Goal: Information Seeking & Learning: Learn about a topic

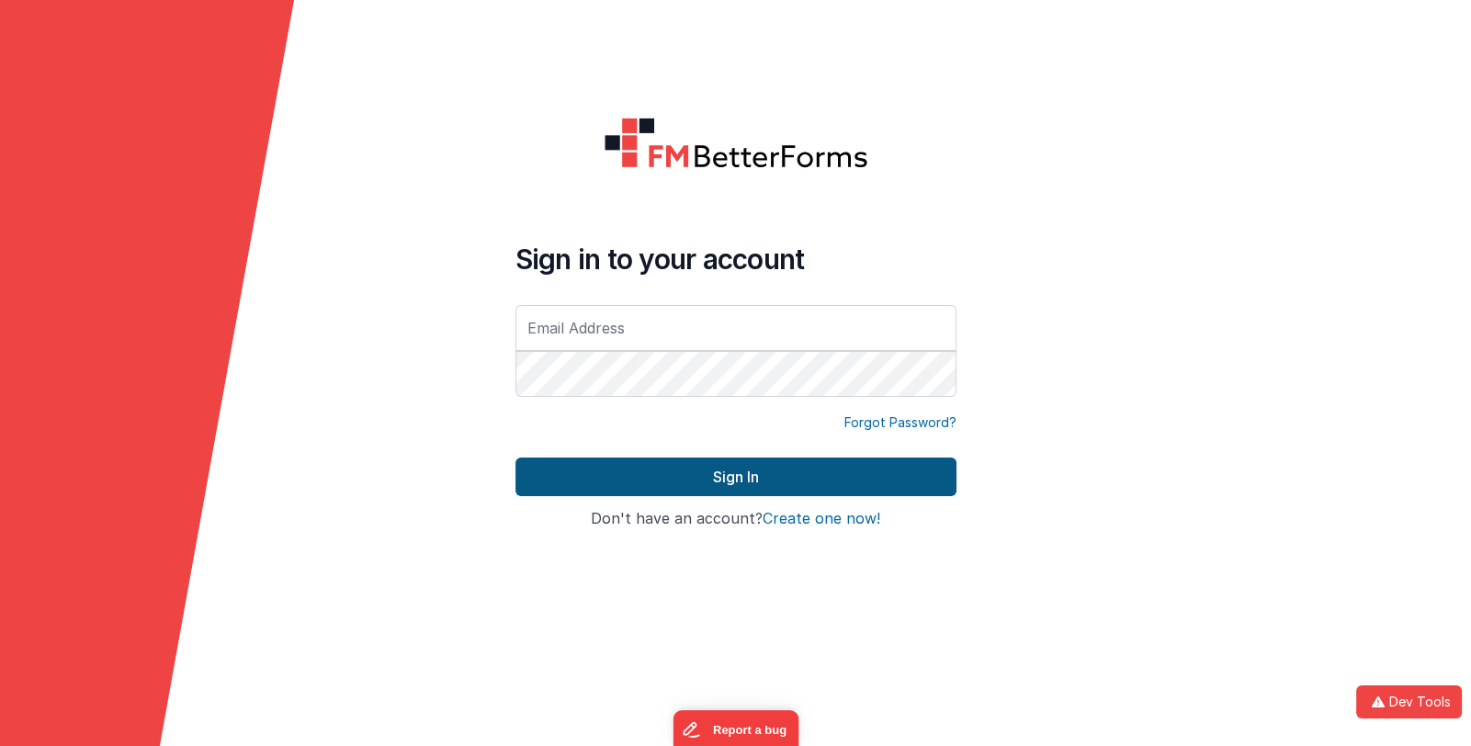
type input "[PERSON_NAME][EMAIL_ADDRESS][DOMAIN_NAME]"
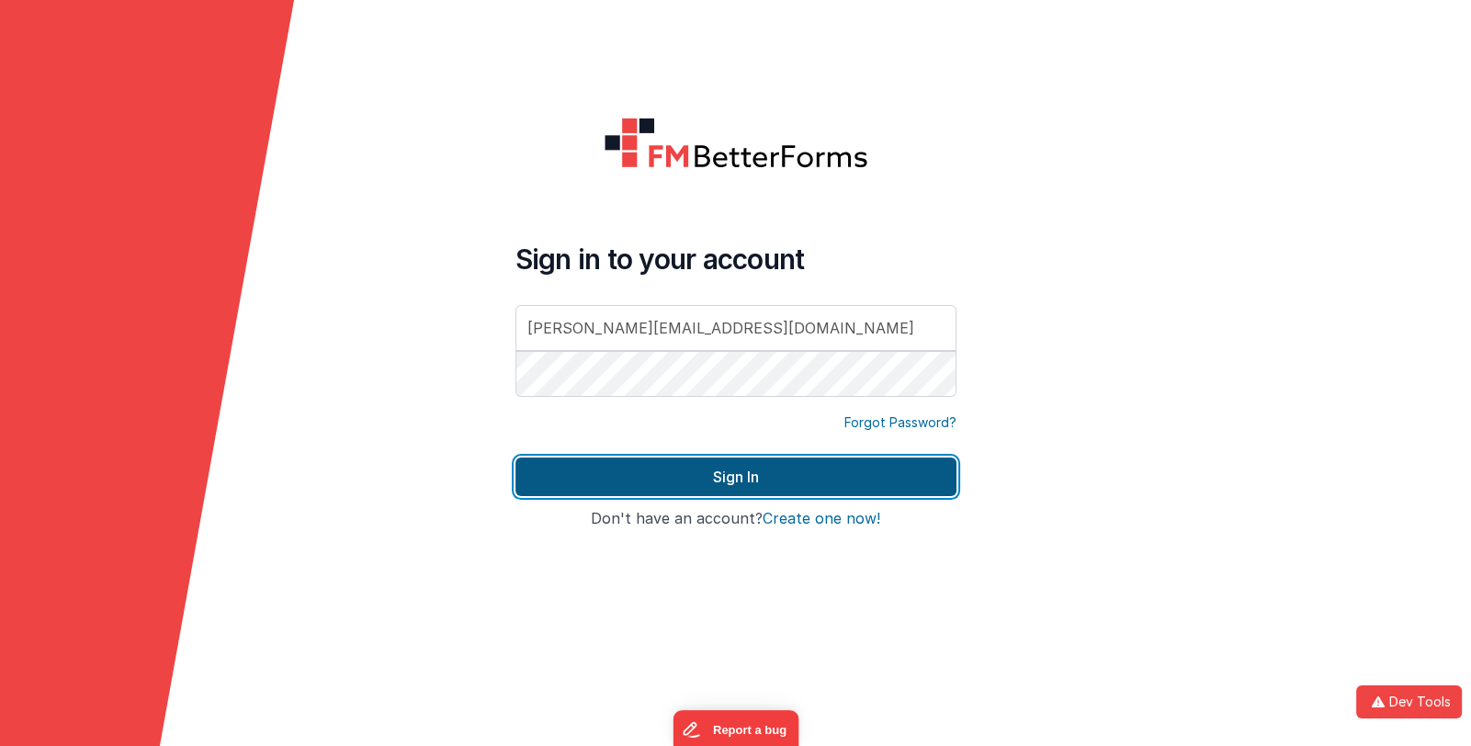
click at [662, 471] on button "Sign In" at bounding box center [736, 477] width 441 height 39
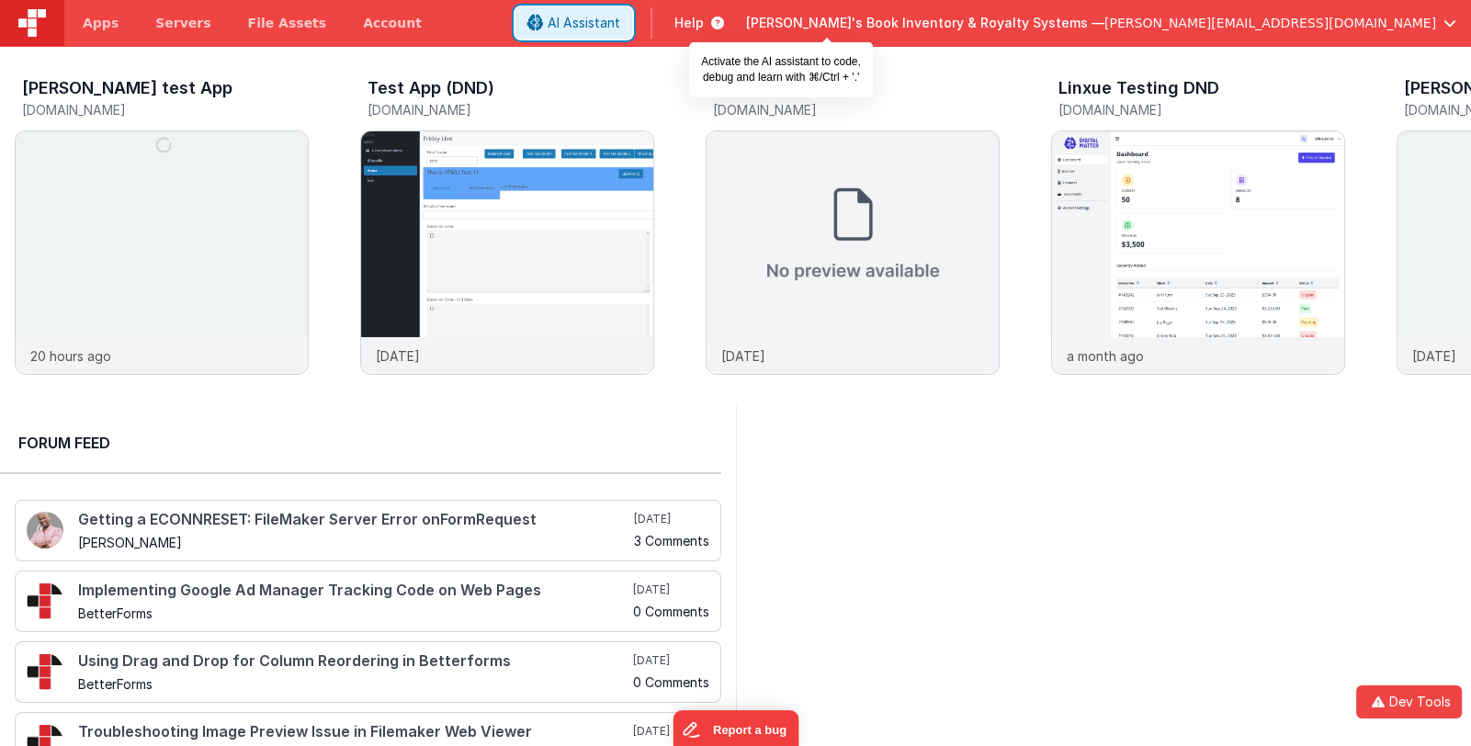
click at [620, 16] on span "AI Assistant" at bounding box center [584, 23] width 73 height 18
click at [620, 17] on span "AI Assistant" at bounding box center [584, 23] width 73 height 18
click at [620, 19] on span "AI Assistant" at bounding box center [584, 23] width 73 height 18
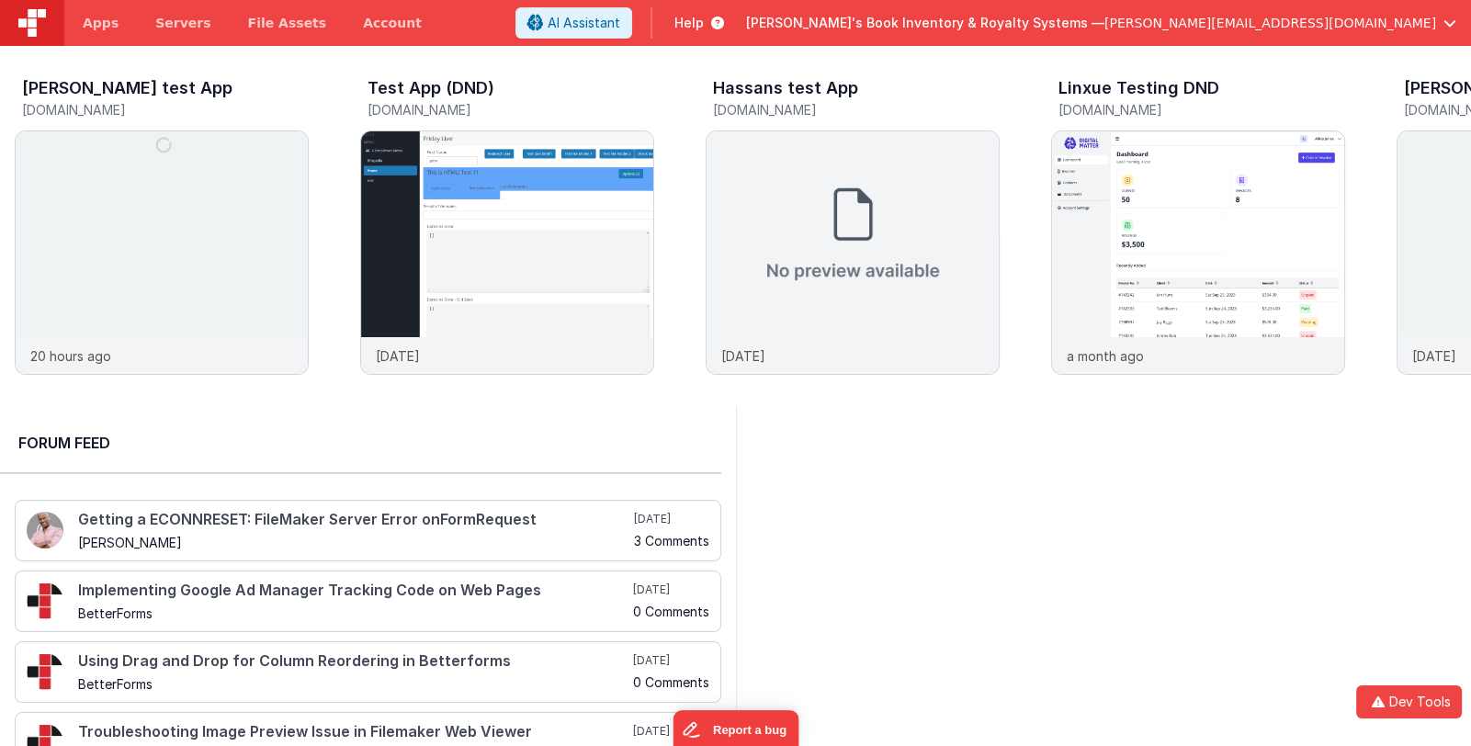
click at [996, 513] on div at bounding box center [1104, 632] width 736 height 453
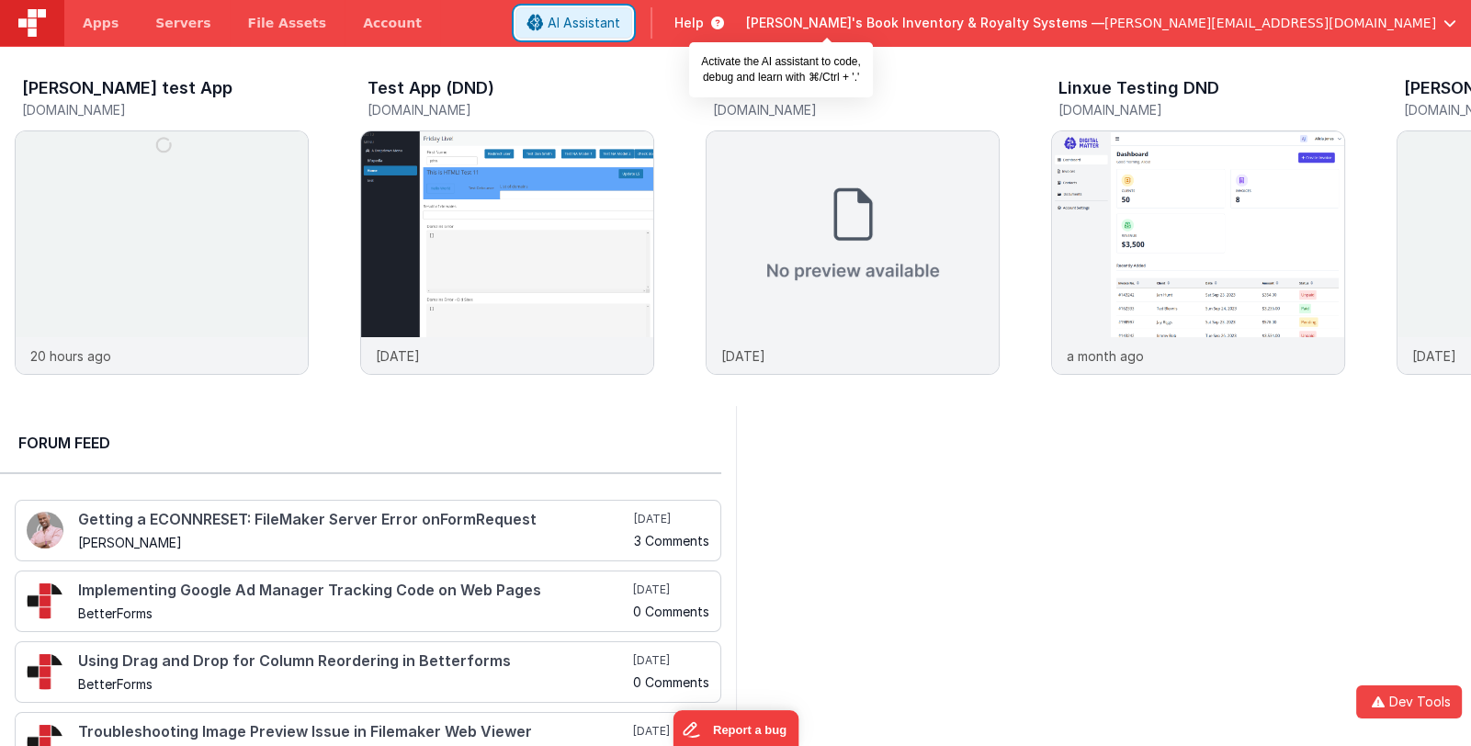
click at [620, 19] on span "AI Assistant" at bounding box center [584, 23] width 73 height 18
click at [620, 28] on span "AI Assistant" at bounding box center [584, 23] width 73 height 18
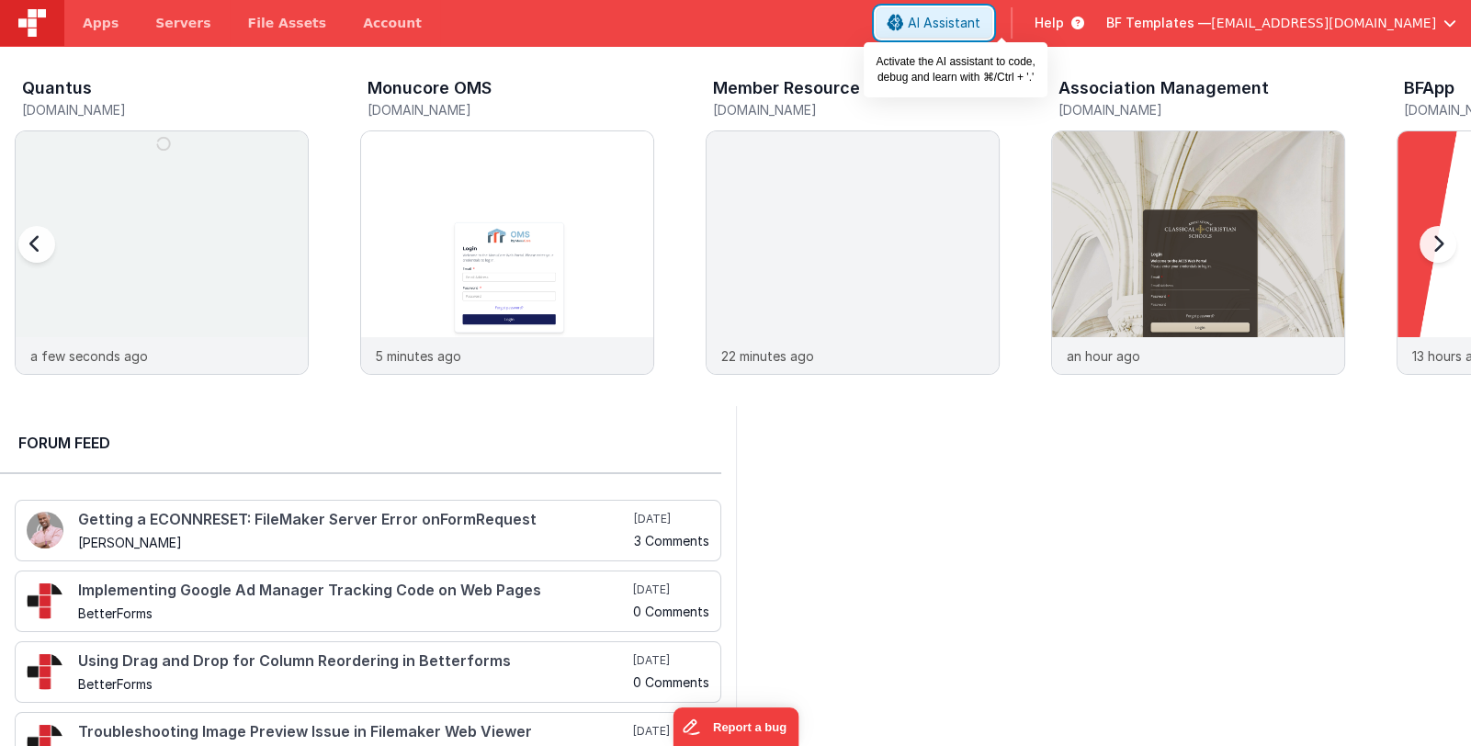
click at [981, 21] on span "AI Assistant" at bounding box center [944, 23] width 73 height 18
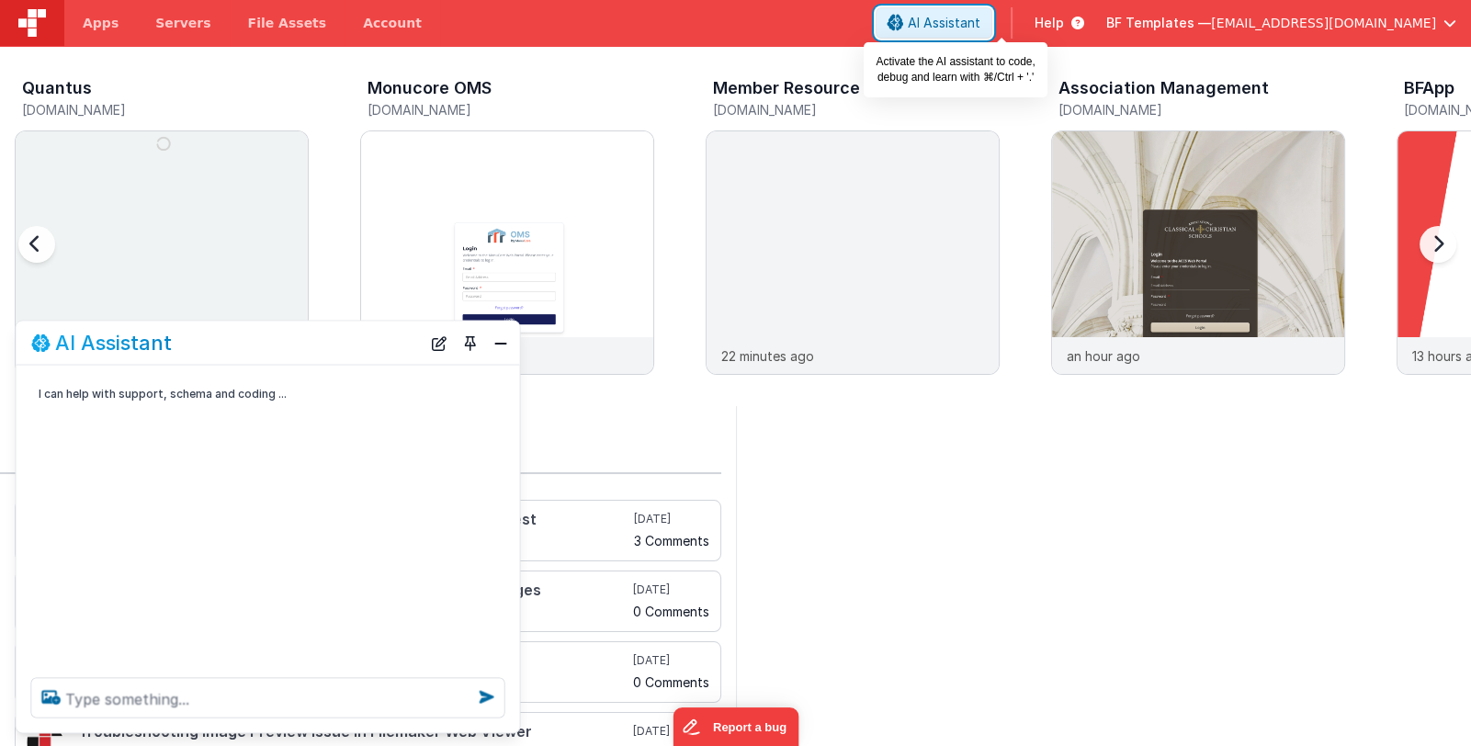
click at [981, 21] on span "AI Assistant" at bounding box center [944, 23] width 73 height 18
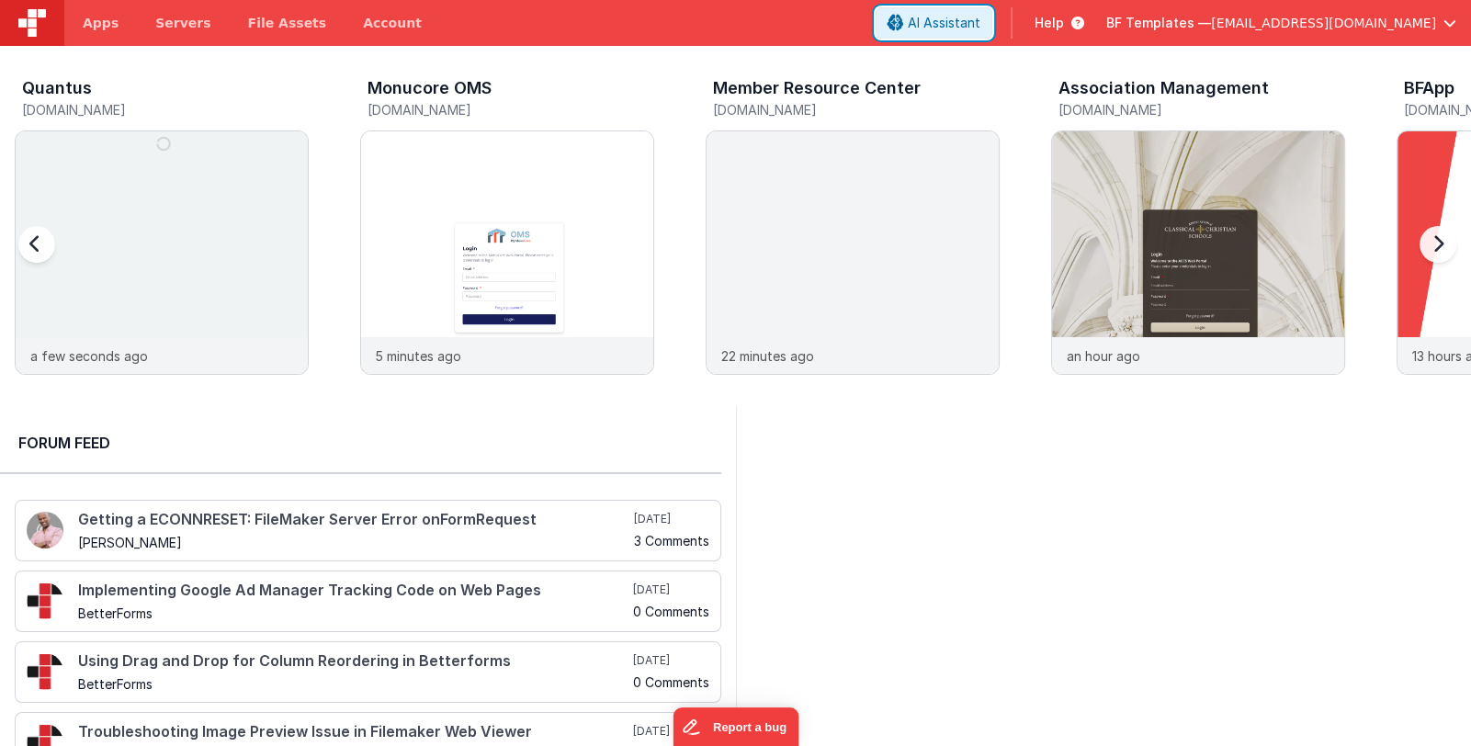
click at [981, 21] on span "AI Assistant" at bounding box center [944, 23] width 73 height 18
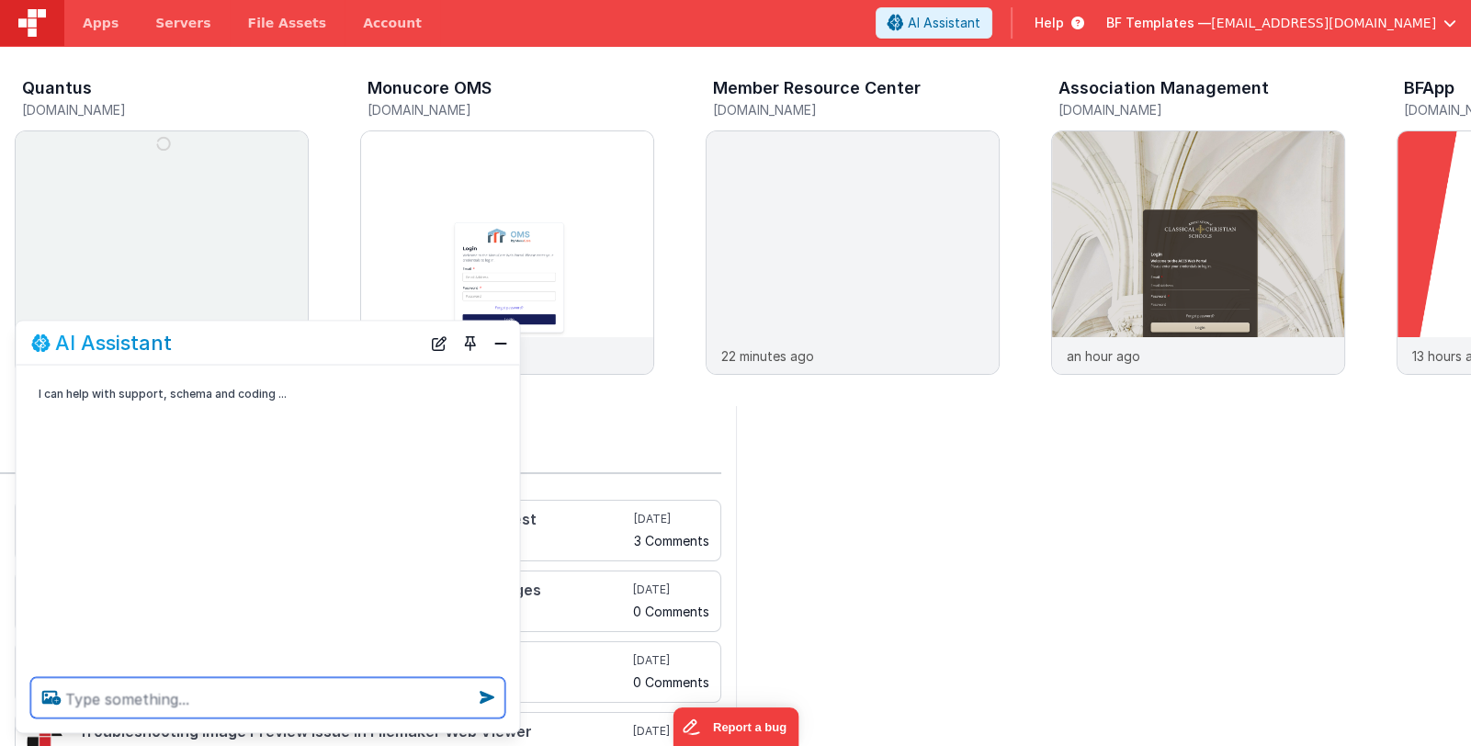
click at [247, 698] on textarea at bounding box center [268, 698] width 474 height 40
paste textarea "I'm setting up my first app and I'm attempting to find a way to set up log ins.…"
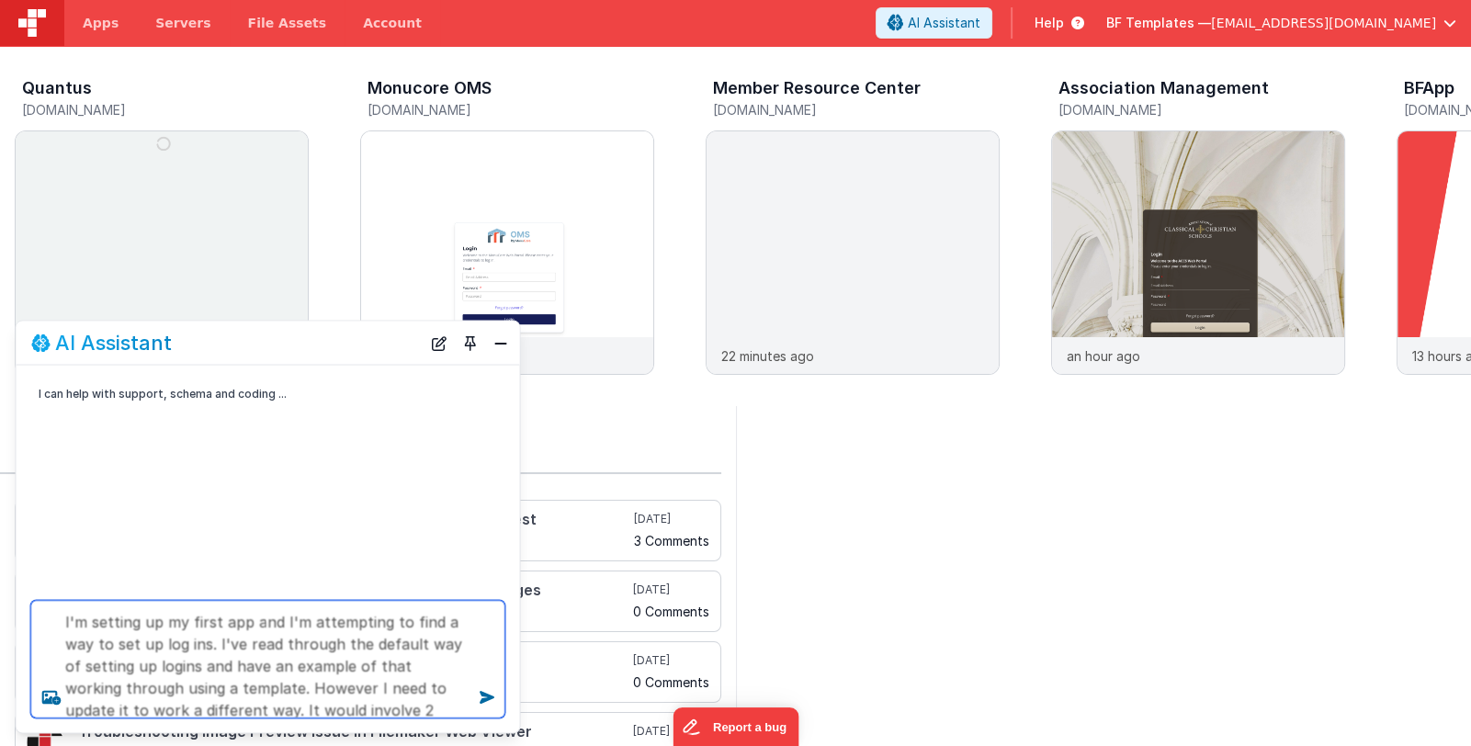
scroll to position [111, 0]
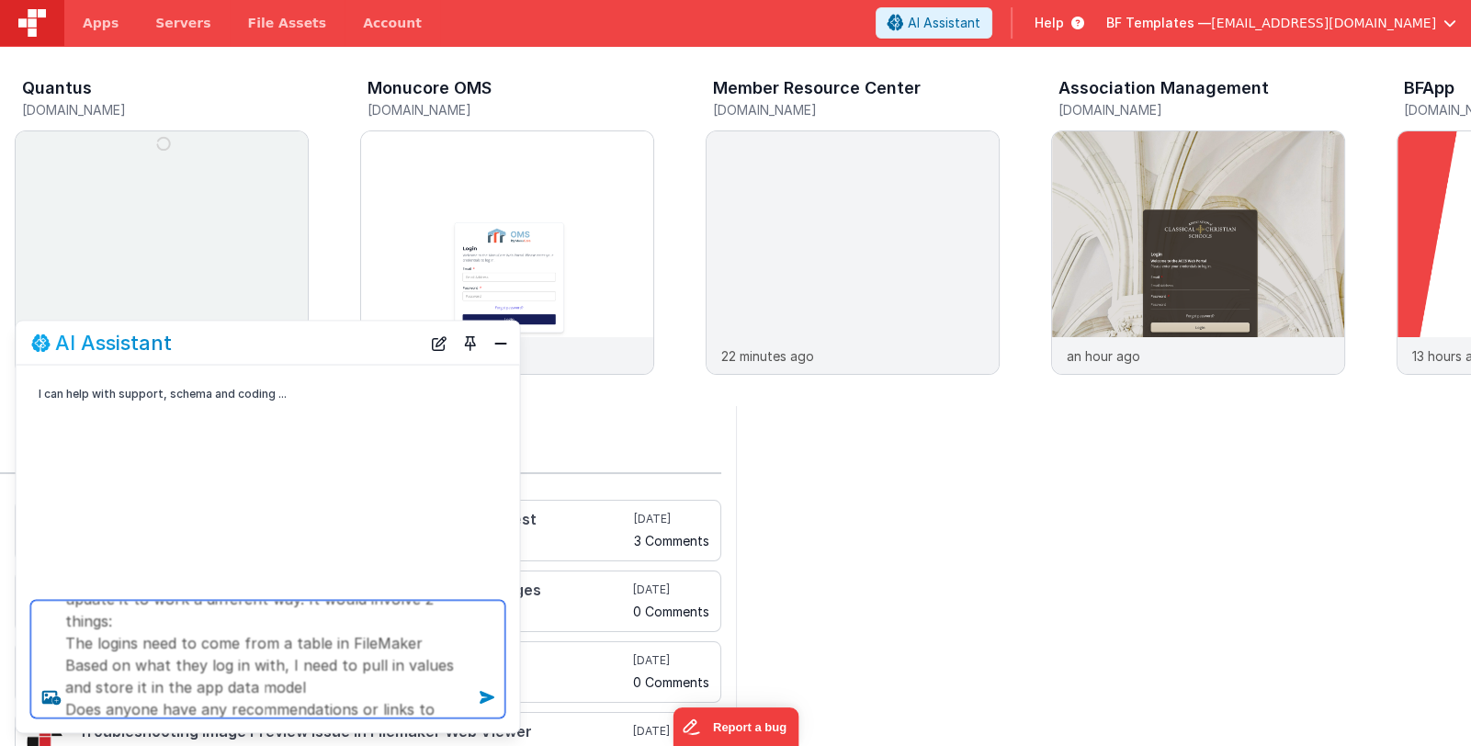
type textarea "I'm setting up my first app and I'm attempting to find a way to set up log ins.…"
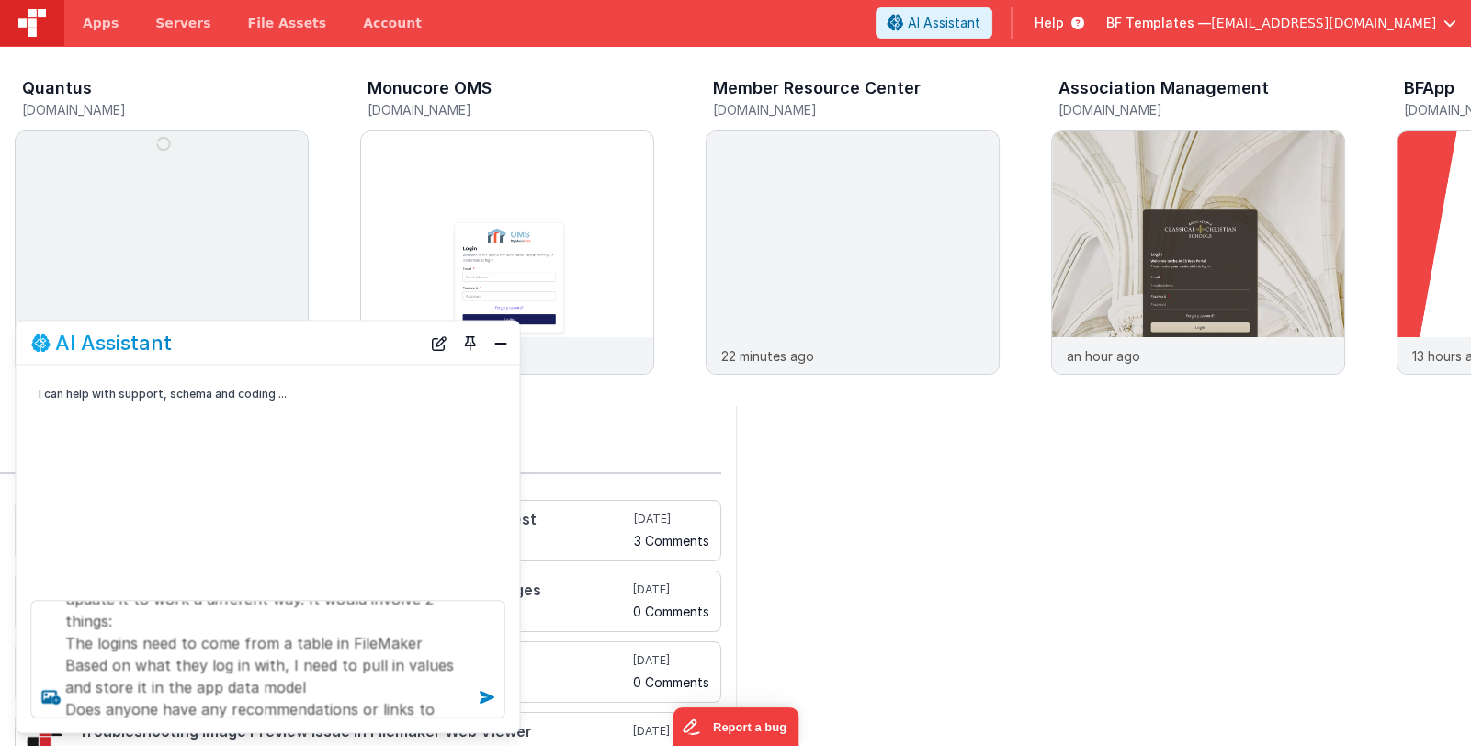
click at [482, 697] on icon at bounding box center [486, 697] width 29 height 29
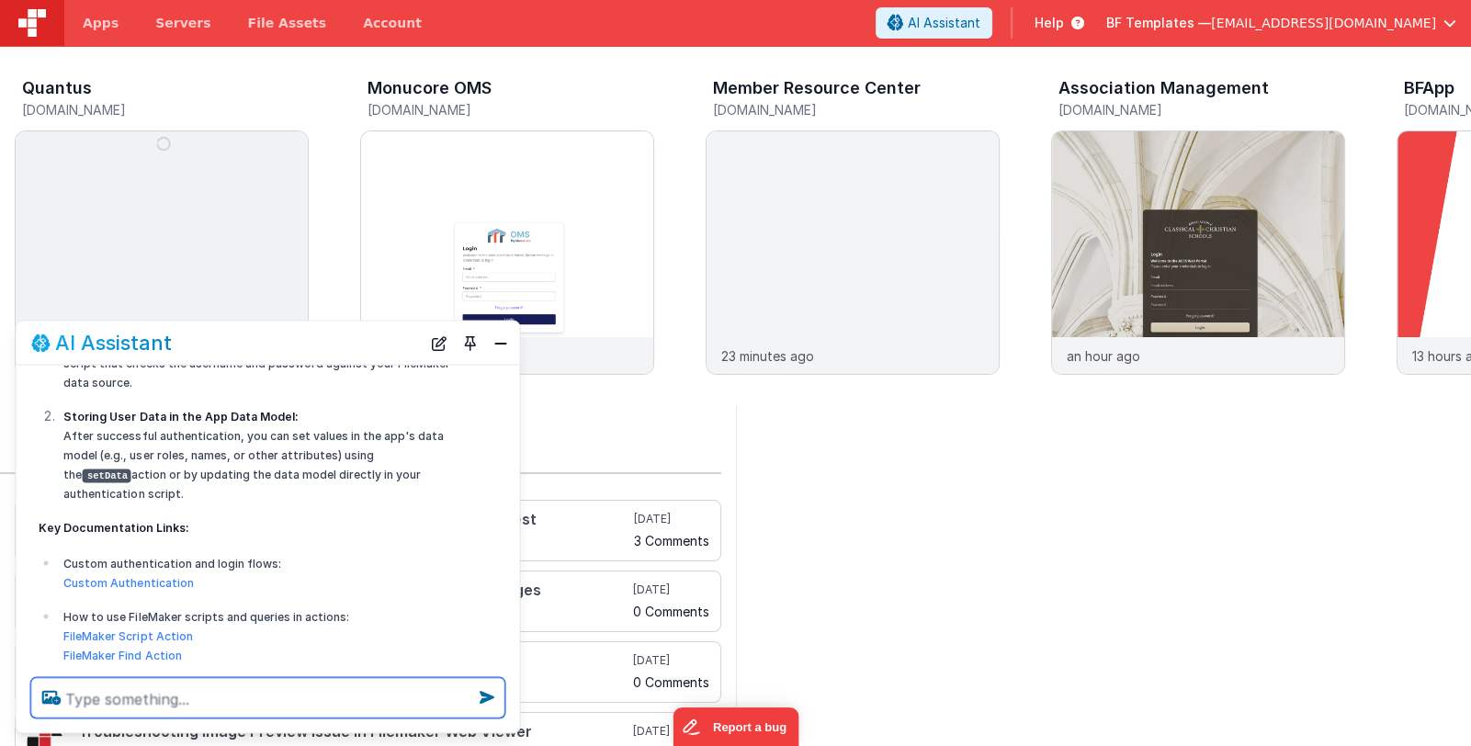
scroll to position [392, 0]
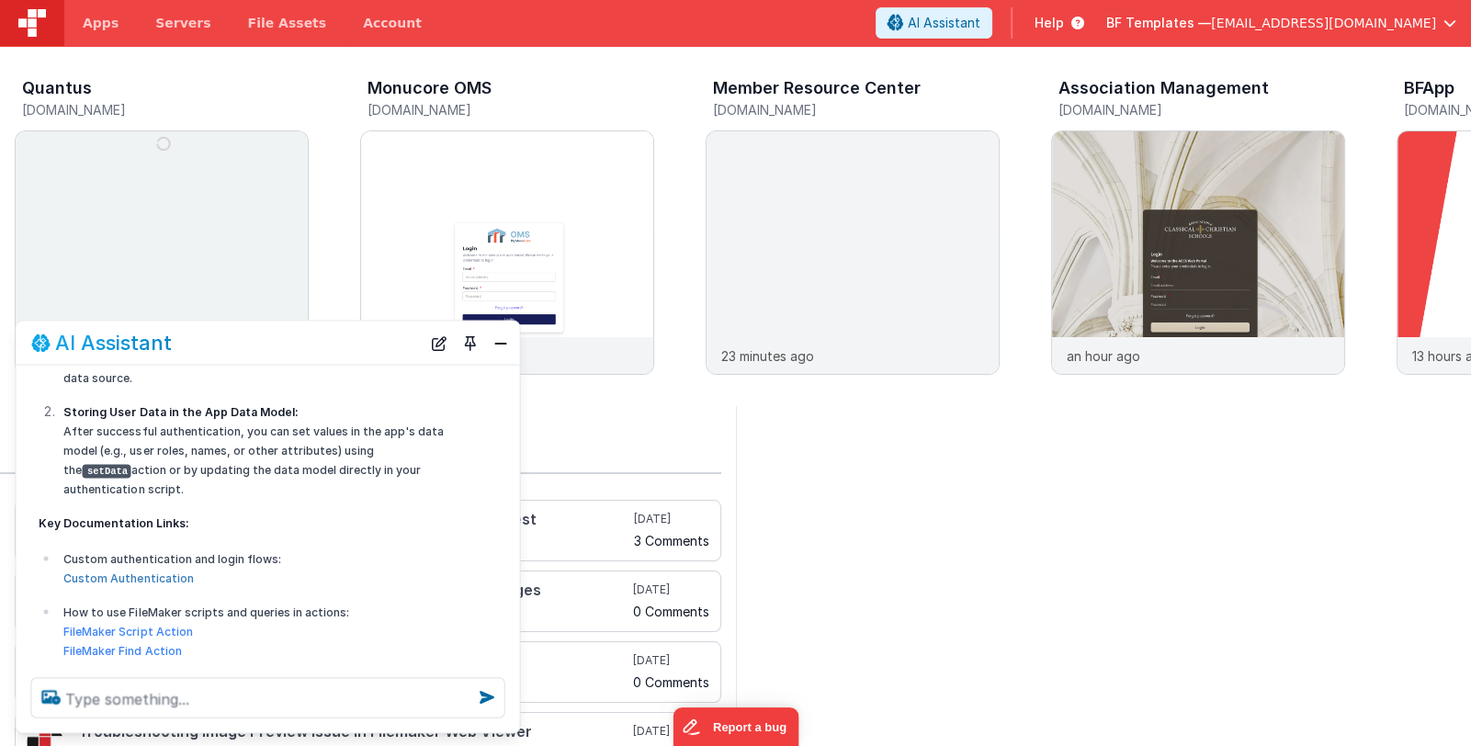
click at [157, 574] on link "Custom Authentication" at bounding box center [128, 579] width 130 height 14
click at [140, 632] on link "FileMaker Script Action" at bounding box center [127, 632] width 129 height 14
click at [148, 651] on link "FileMaker Find Action" at bounding box center [122, 651] width 118 height 14
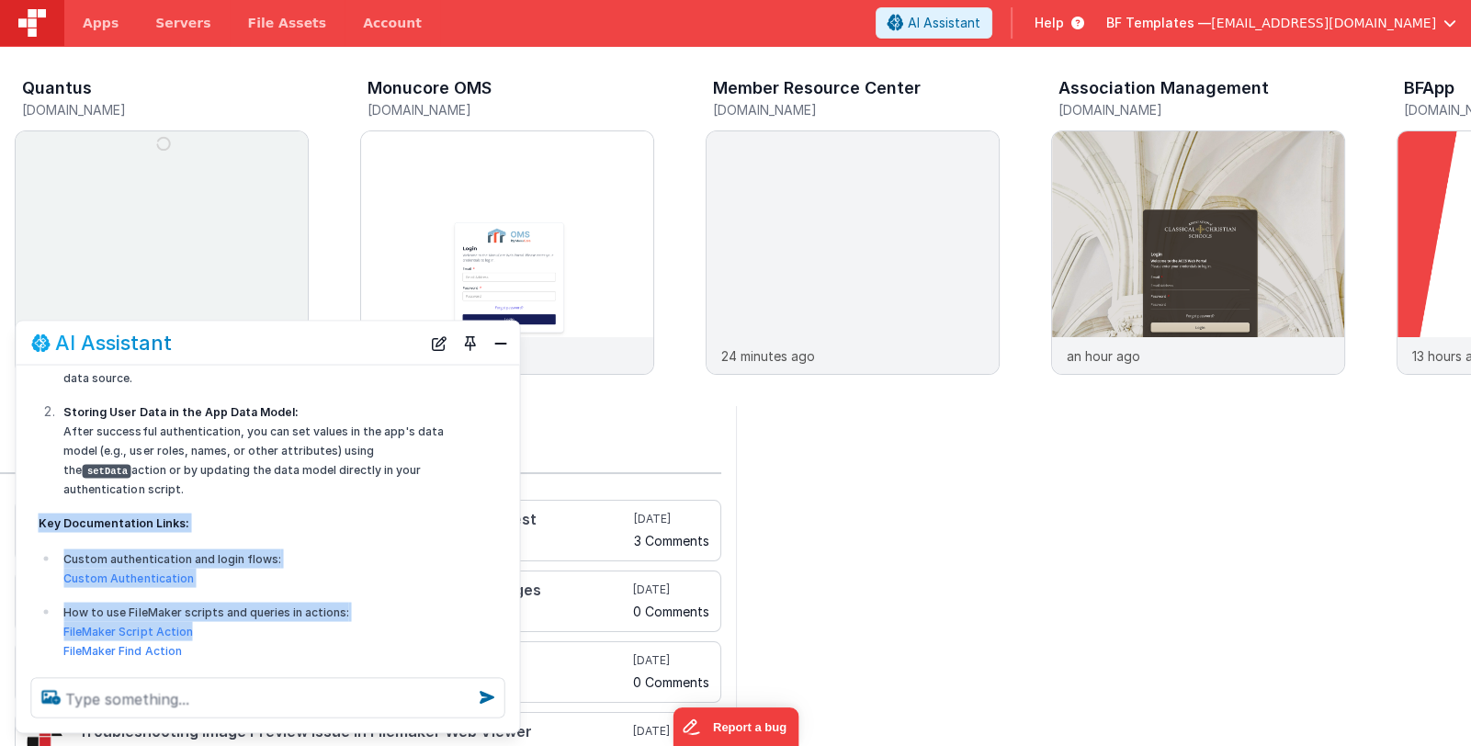
drag, startPoint x: 37, startPoint y: 519, endPoint x: 268, endPoint y: 632, distance: 257.7
click at [268, 632] on div "Searching FM BetterForms documentation and forums for: FileMaker table logins, …" at bounding box center [245, 509] width 434 height 638
click at [395, 599] on ul "Custom authentication and login flows: Custom Authentication How to use FileMak…" at bounding box center [245, 658] width 412 height 220
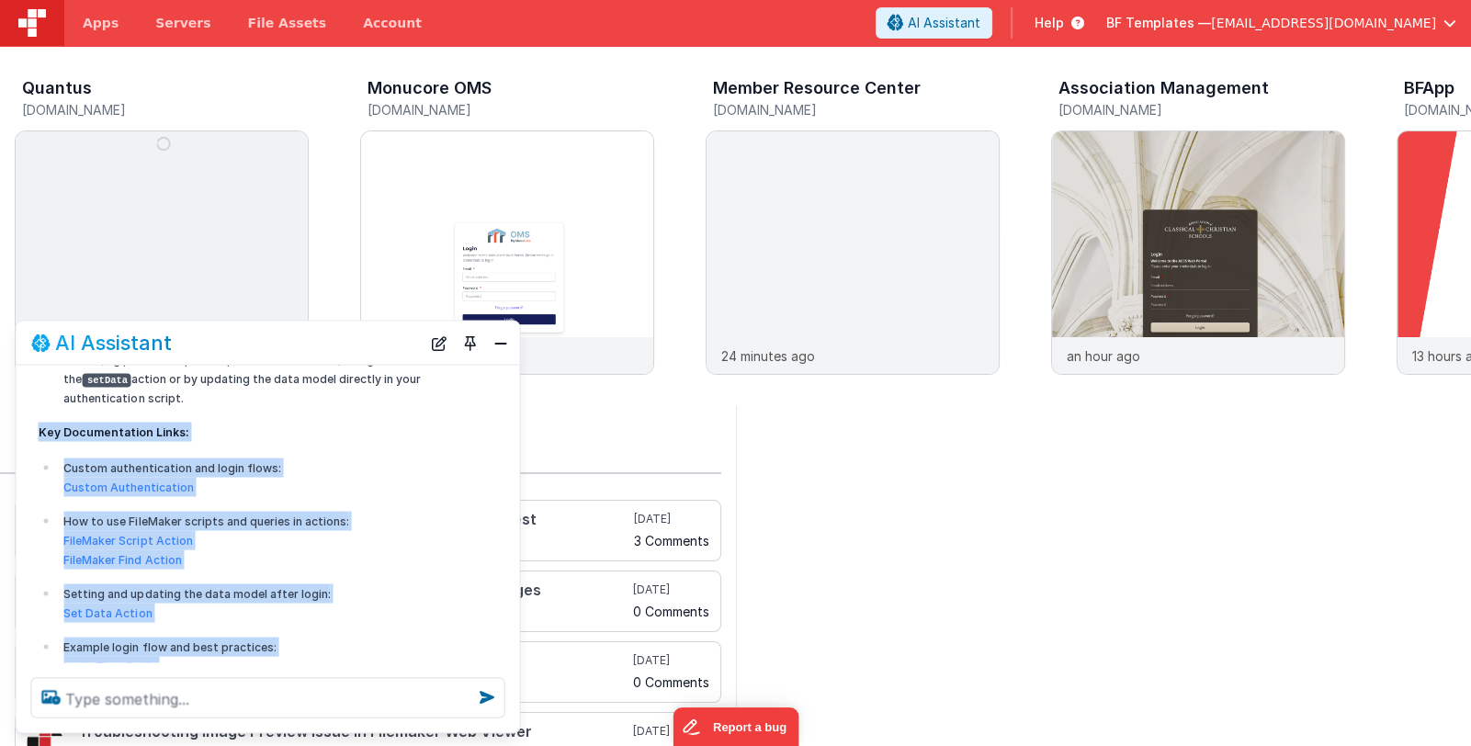
scroll to position [594, 0]
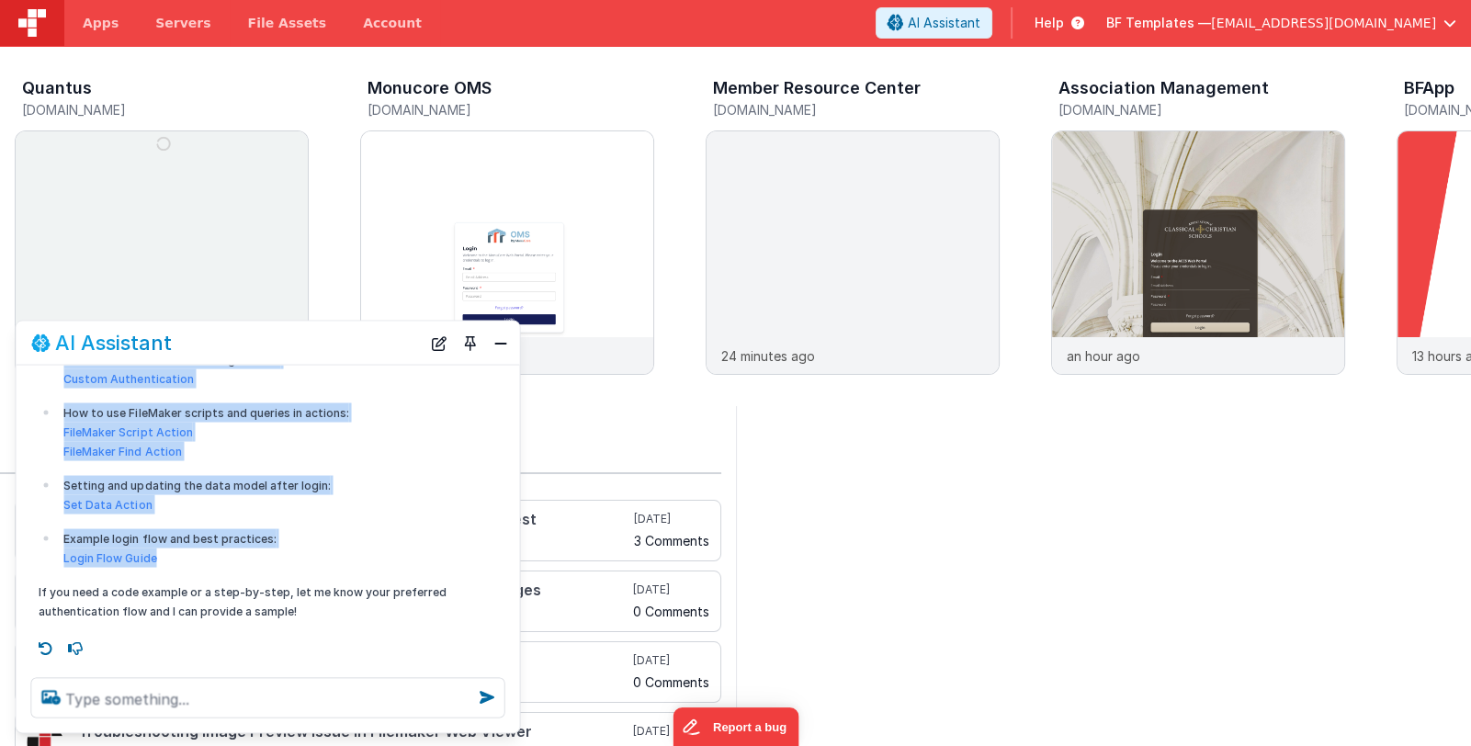
drag, startPoint x: 37, startPoint y: 515, endPoint x: 284, endPoint y: 559, distance: 251.1
click at [284, 559] on div "Searching FM BetterForms documentation and forums for: FileMaker table logins, …" at bounding box center [245, 310] width 434 height 638
copy div "Key Documentation Links: Custom authentication and login flows: Custom Authenti…"
click at [129, 560] on link "Login Flow Guide" at bounding box center [109, 558] width 93 height 14
